Goal: Navigation & Orientation: Go to known website

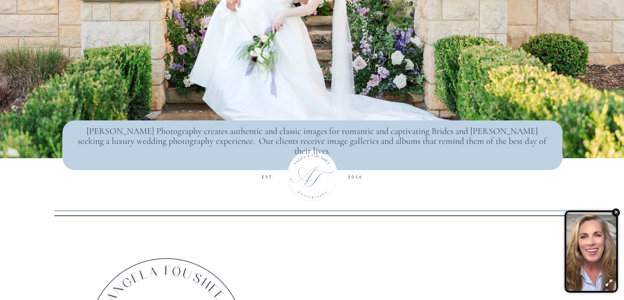
scroll to position [165, 0]
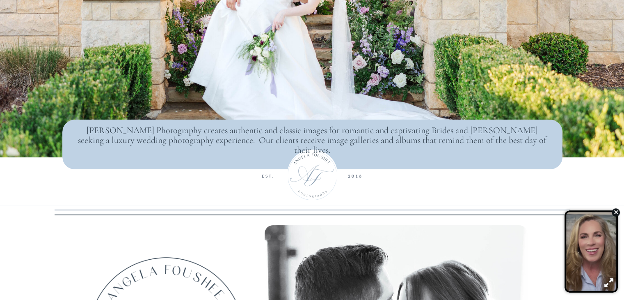
click at [615, 216] on button "button" at bounding box center [616, 212] width 12 height 12
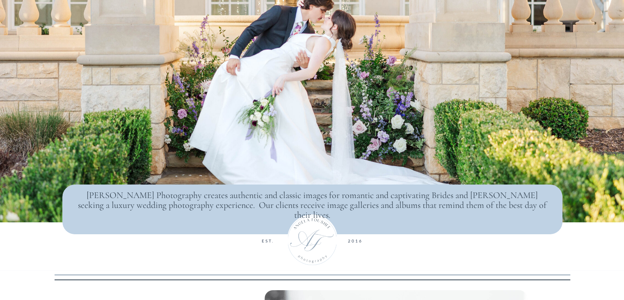
scroll to position [0, 0]
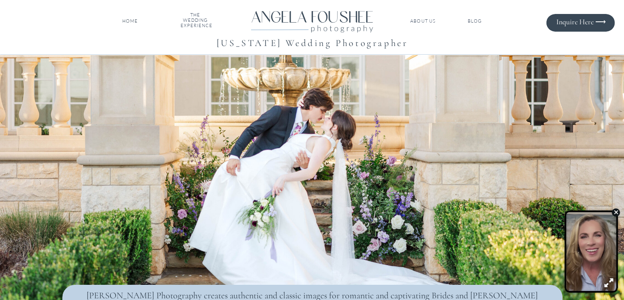
click at [615, 210] on icon "button" at bounding box center [616, 212] width 5 height 6
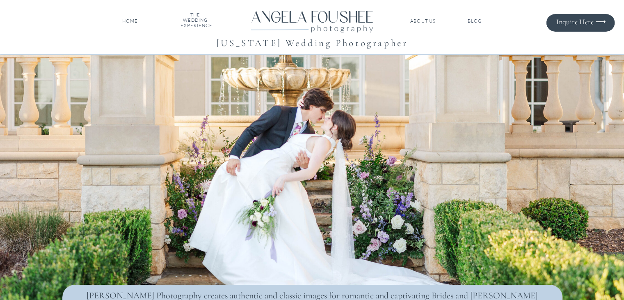
click at [425, 21] on nav "ABOUT US" at bounding box center [424, 21] width 28 height 6
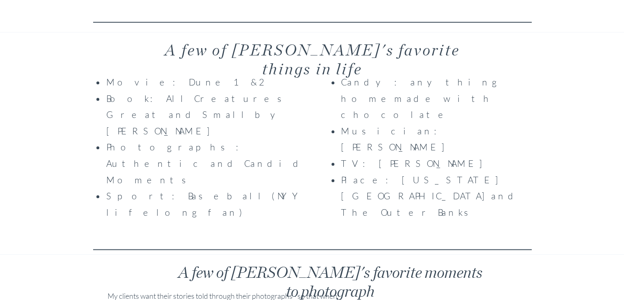
scroll to position [942, 0]
